Goal: Task Accomplishment & Management: Complete application form

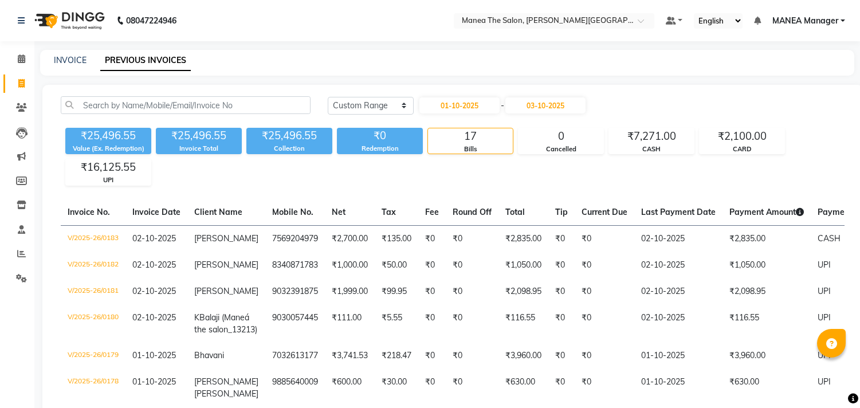
select select "range"
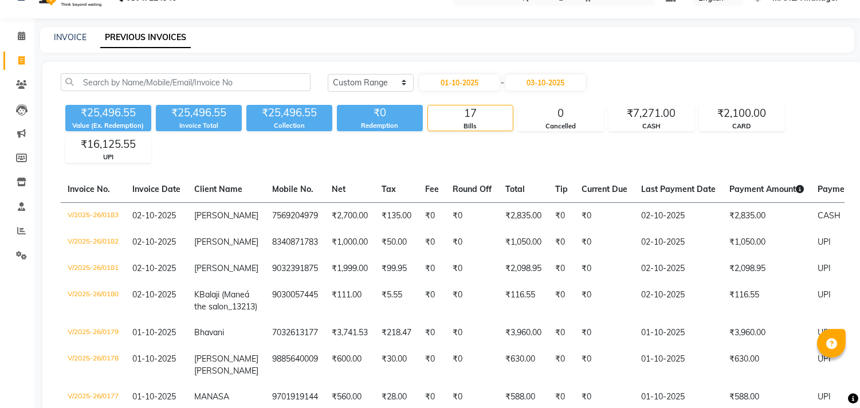
click at [405, 29] on div "INVOICE PREVIOUS INVOICES" at bounding box center [447, 40] width 814 height 26
click at [82, 40] on link "INVOICE" at bounding box center [70, 37] width 33 height 10
select select "service"
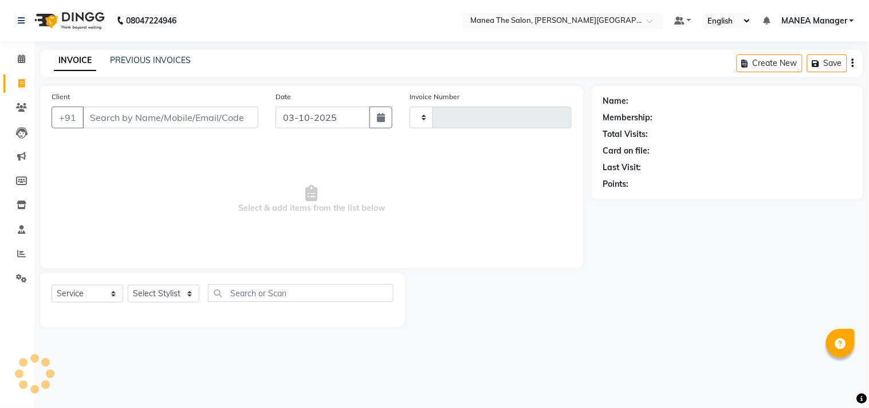
type input "0184"
select select "8903"
click at [148, 119] on input "Client" at bounding box center [170, 118] width 176 height 22
click at [141, 58] on link "PREVIOUS INVOICES" at bounding box center [150, 60] width 81 height 10
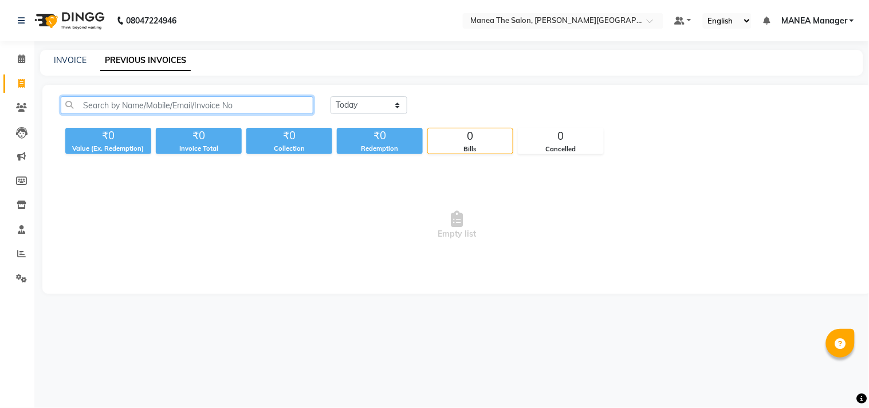
click at [202, 109] on input "text" at bounding box center [187, 105] width 253 height 18
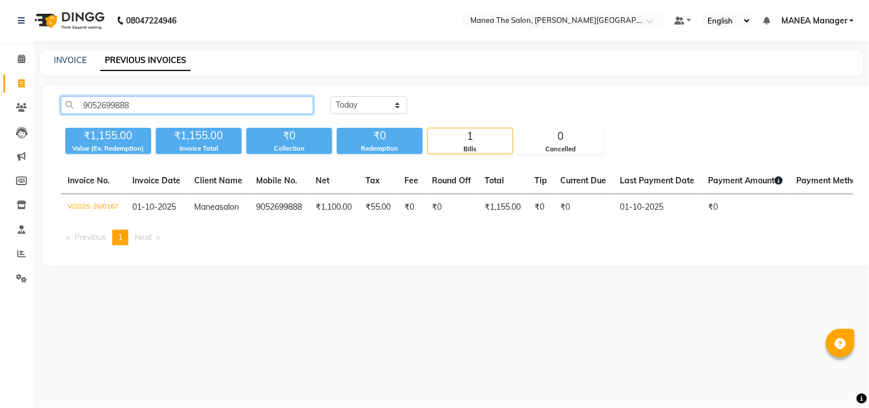
type input "9052699888"
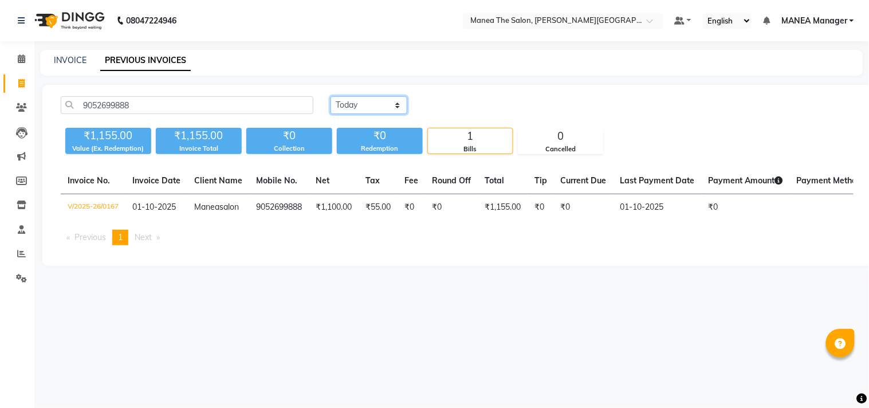
click at [401, 103] on select "[DATE] [DATE] Custom Range" at bounding box center [368, 105] width 77 height 18
select select "range"
click at [330, 96] on select "[DATE] [DATE] Custom Range" at bounding box center [368, 105] width 77 height 18
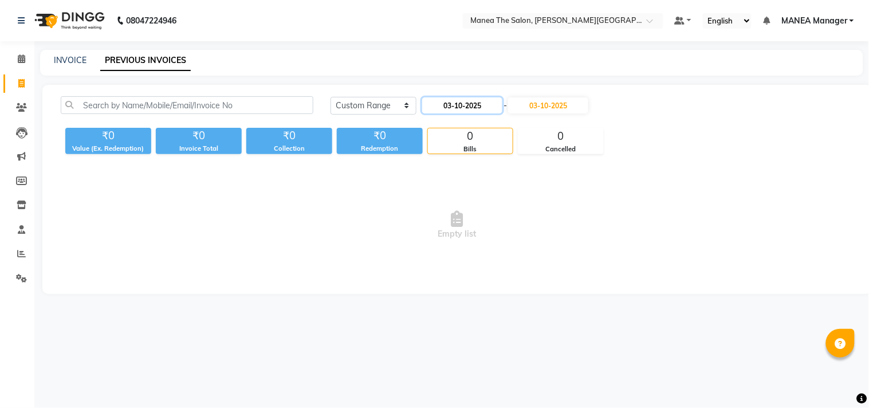
click at [483, 101] on input "03-10-2025" at bounding box center [462, 105] width 80 height 16
select select "10"
select select "2025"
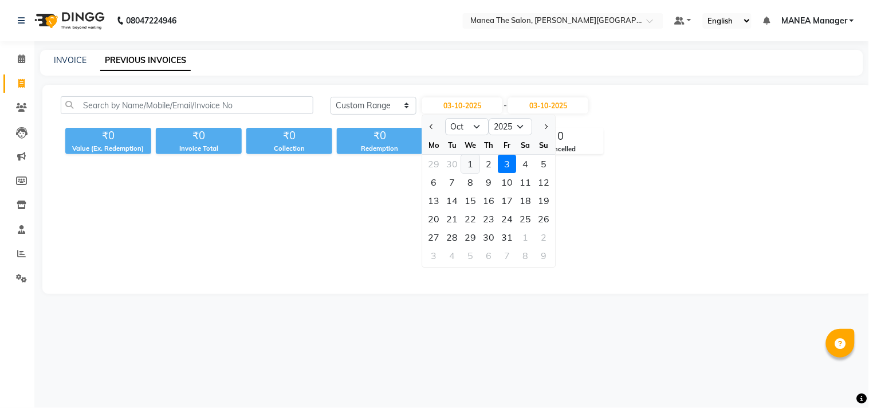
click at [467, 163] on div "1" at bounding box center [471, 164] width 18 height 18
type input "01-10-2025"
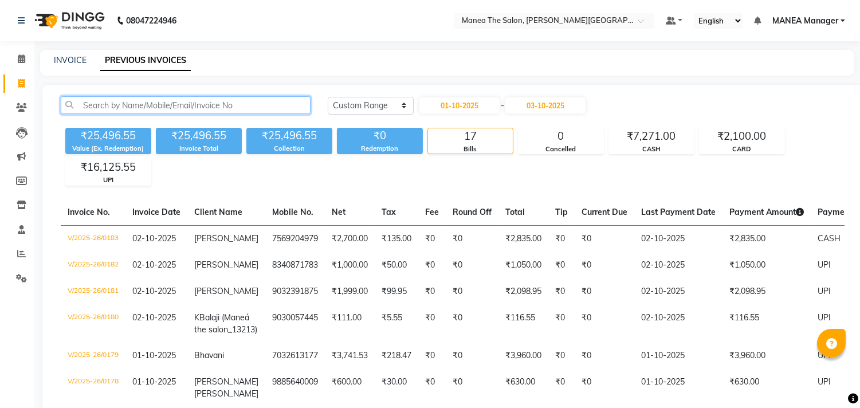
click at [264, 100] on input "text" at bounding box center [186, 105] width 250 height 18
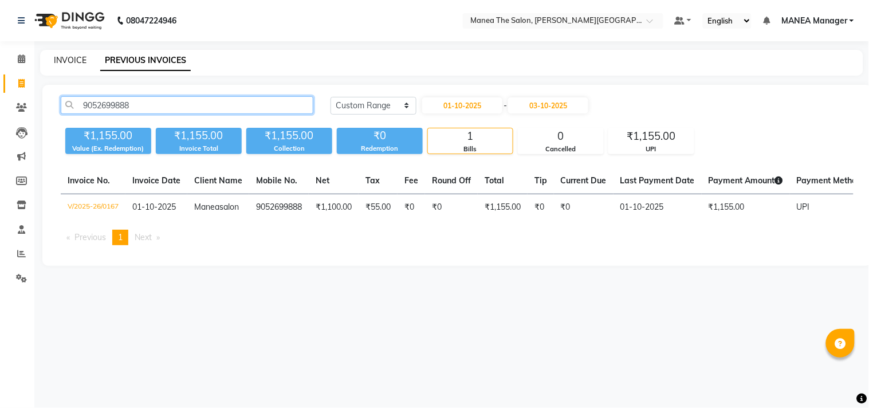
type input "9052699888"
click at [64, 58] on link "INVOICE" at bounding box center [70, 60] width 33 height 10
select select "service"
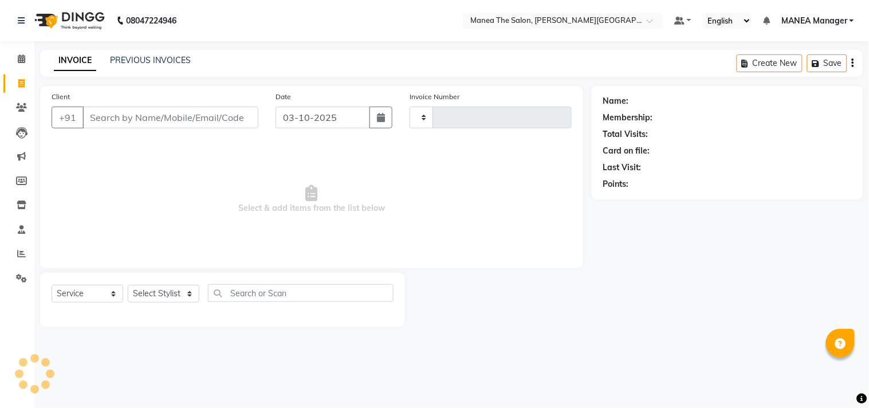
type input "0184"
select select "8903"
